Goal: Task Accomplishment & Management: Manage account settings

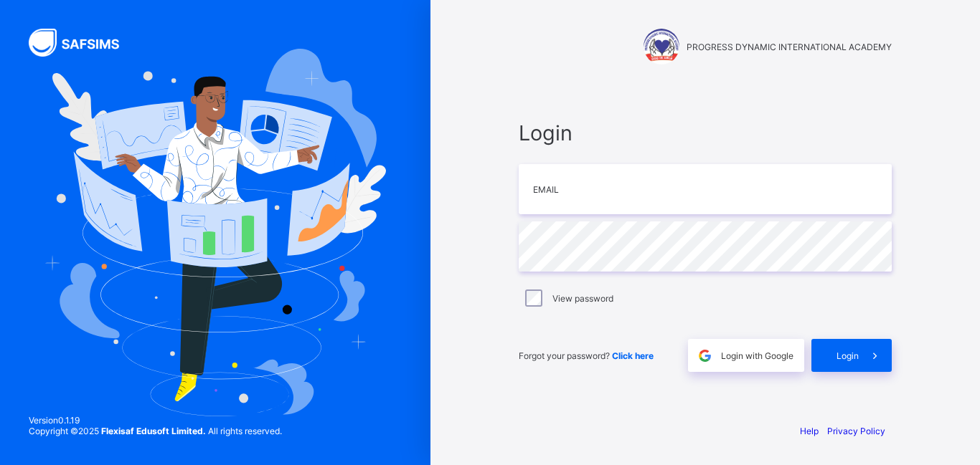
drag, startPoint x: 576, startPoint y: 66, endPoint x: 704, endPoint y: 299, distance: 266.1
click at [576, 66] on div "PROGRESS DYNAMIC INTERNATIONAL ACADEMY" at bounding box center [705, 33] width 402 height 67
click at [761, 356] on span "Login with Google" at bounding box center [757, 356] width 72 height 11
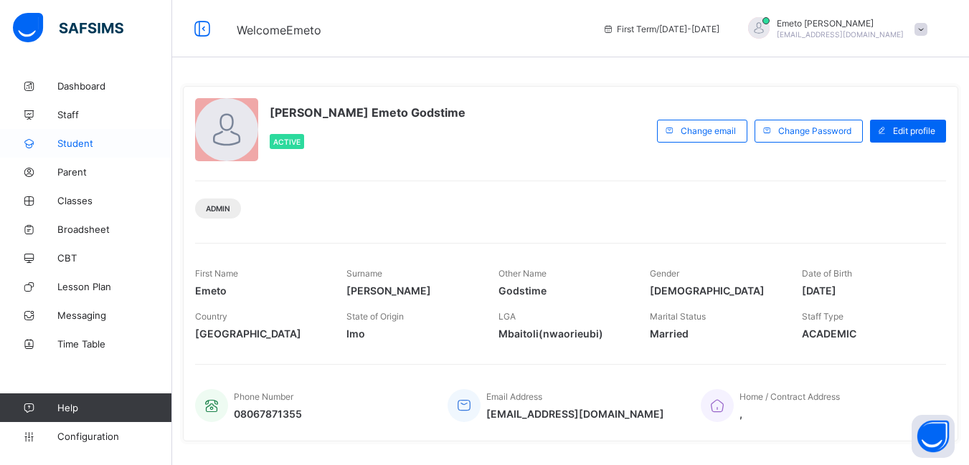
click at [72, 145] on span "Student" at bounding box center [114, 143] width 115 height 11
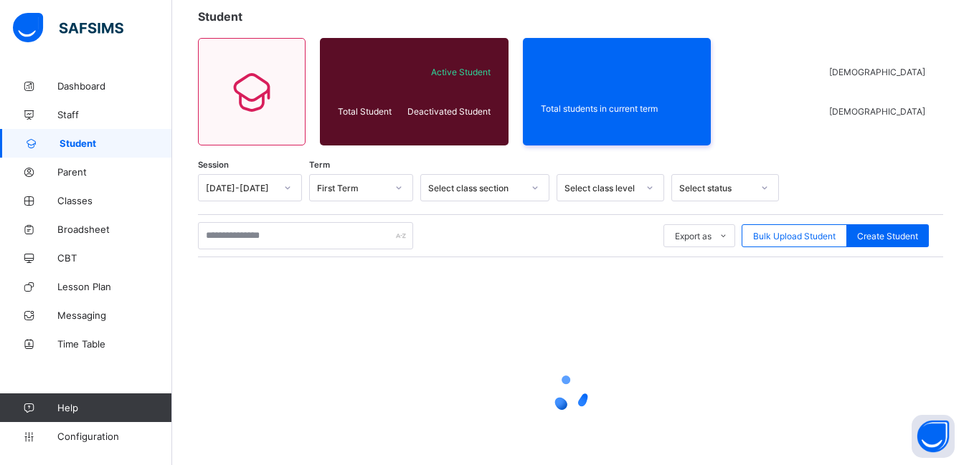
scroll to position [170, 0]
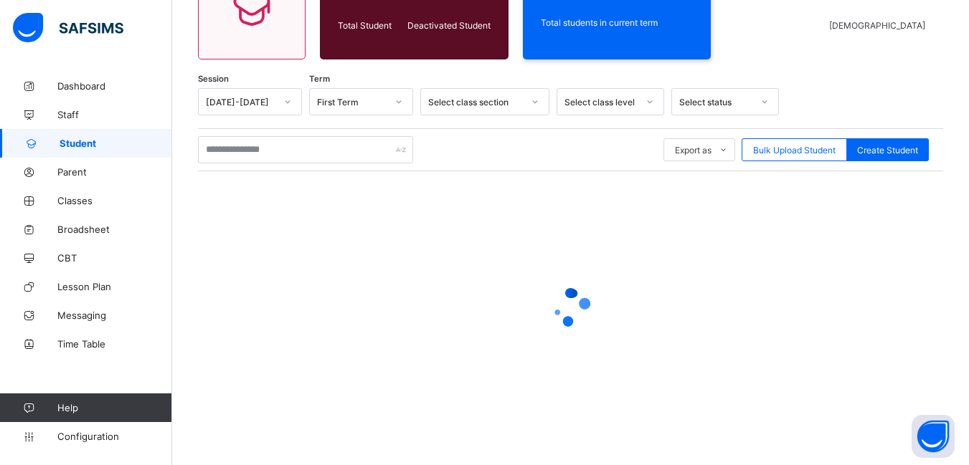
click at [249, 188] on div at bounding box center [570, 307] width 745 height 273
